Goal: Book appointment/travel/reservation

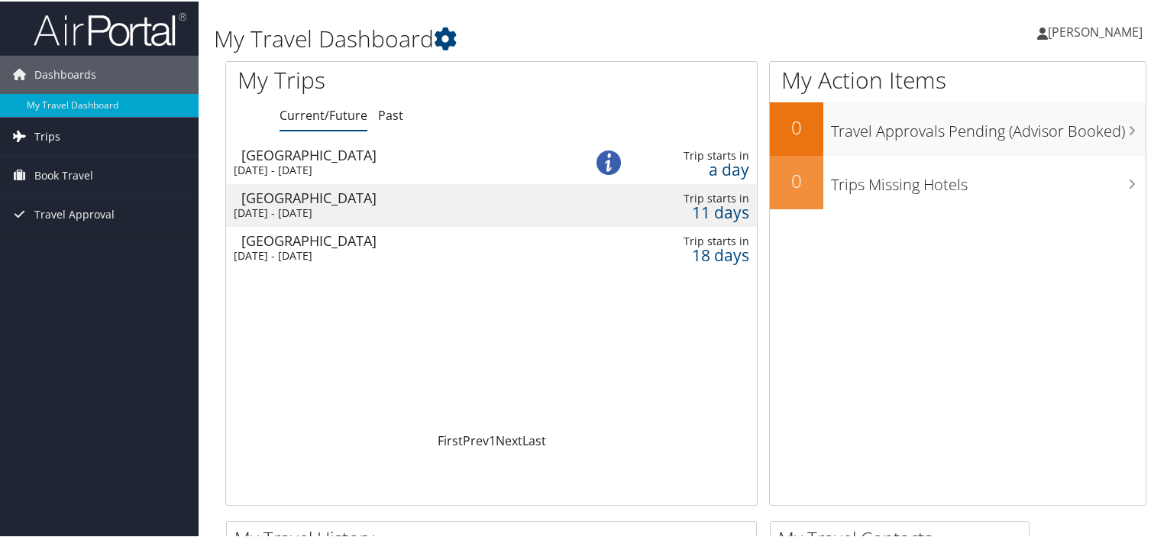
click at [50, 135] on span "Trips" at bounding box center [47, 135] width 26 height 38
click at [60, 236] on span "Book Travel" at bounding box center [63, 243] width 59 height 38
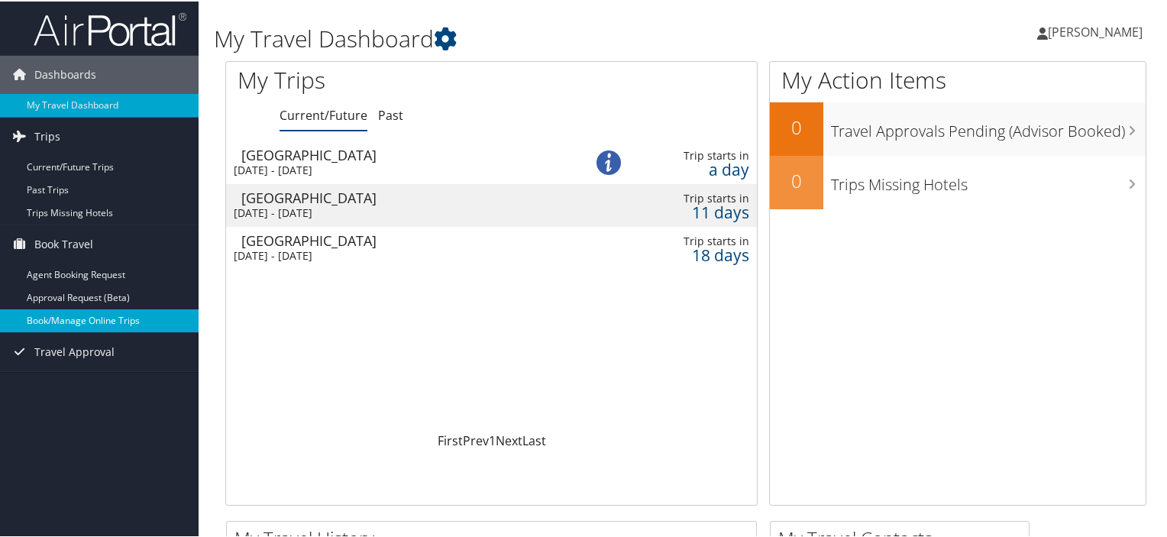
click at [70, 316] on link "Book/Manage Online Trips" at bounding box center [99, 319] width 199 height 23
